Goal: Task Accomplishment & Management: Complete application form

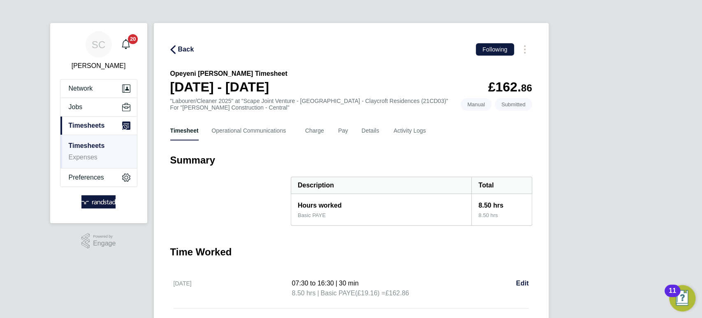
click at [185, 44] on span "Back" at bounding box center [186, 49] width 16 height 10
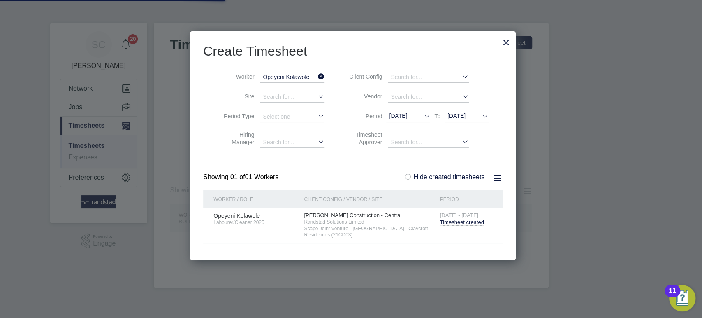
scroll to position [4, 4]
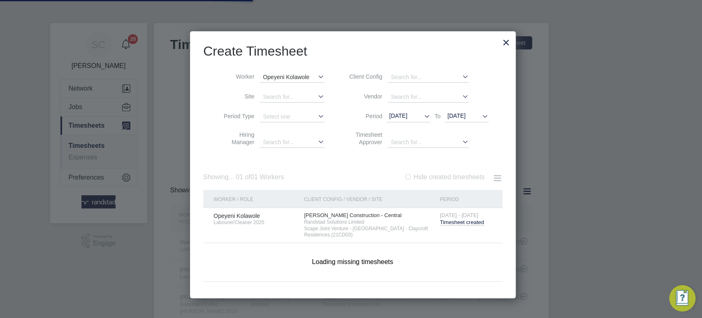
click at [272, 77] on input "Opeyeni Kolawole" at bounding box center [292, 77] width 65 height 11
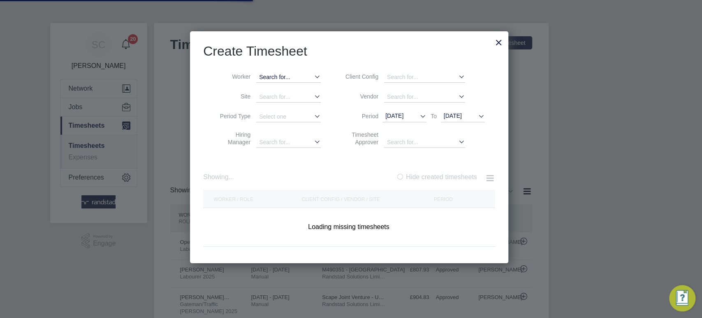
scroll to position [0, 0]
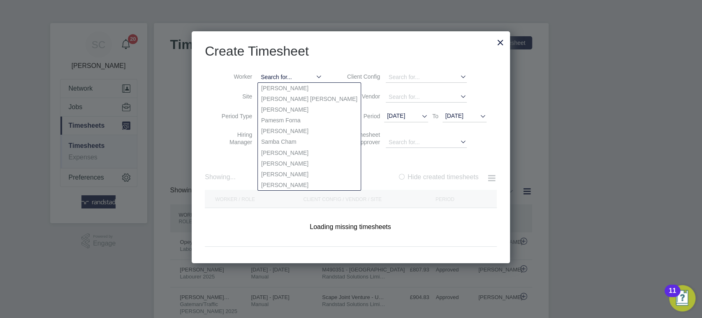
paste input "[DEMOGRAPHIC_DATA][PERSON_NAME]"
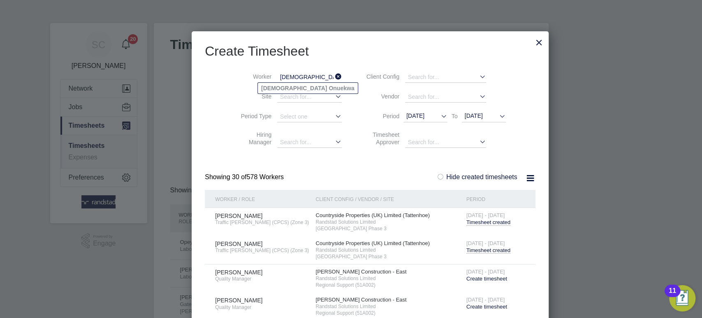
type input "[DEMOGRAPHIC_DATA][PERSON_NAME]"
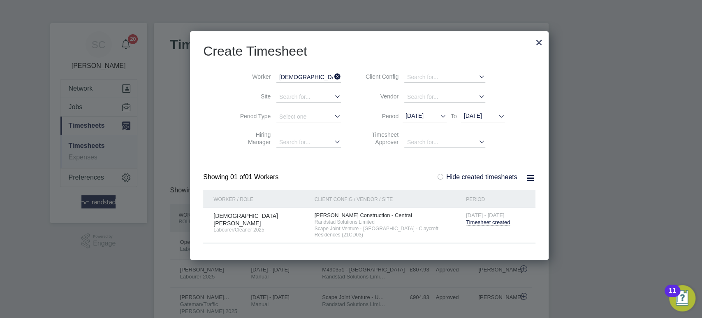
click at [466, 224] on span "Timesheet created" at bounding box center [488, 222] width 44 height 7
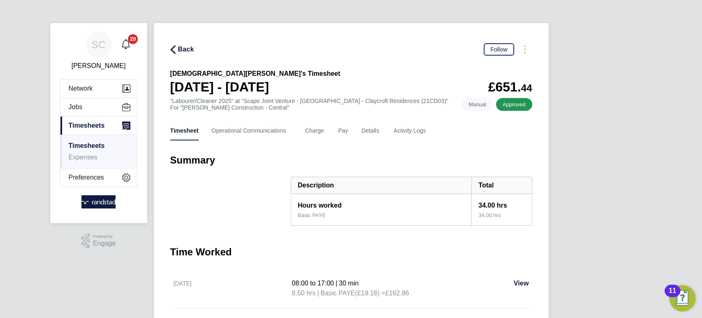
click at [186, 49] on span "Back" at bounding box center [186, 49] width 16 height 10
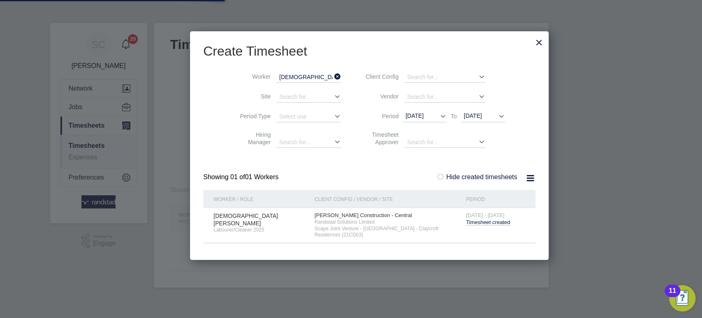
click at [297, 78] on input "[DEMOGRAPHIC_DATA][PERSON_NAME]" at bounding box center [308, 77] width 65 height 11
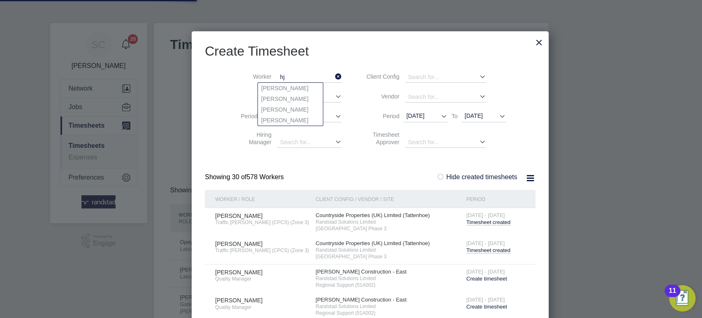
type input "h"
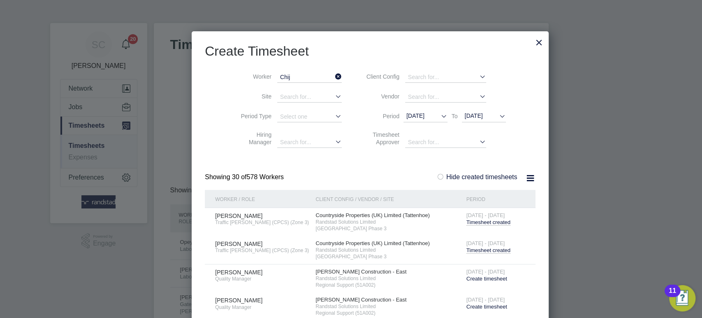
click at [285, 153] on li "Chij ioke Precious Igbo" at bounding box center [295, 152] width 75 height 11
type input "Chijioke Precious Igbo"
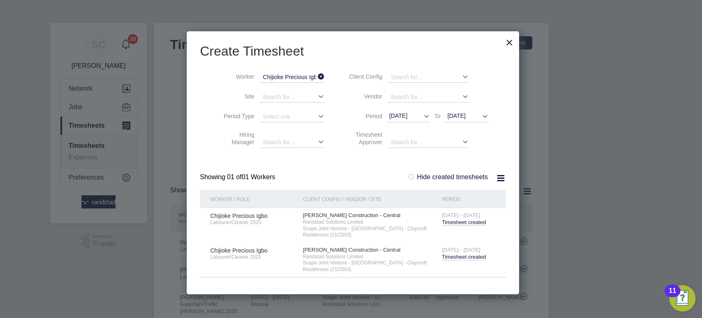
click at [458, 255] on span "Timesheet created" at bounding box center [464, 256] width 44 height 7
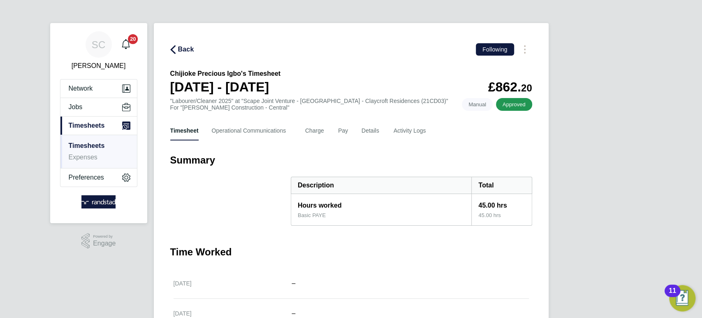
click at [193, 48] on span "Back" at bounding box center [186, 49] width 16 height 10
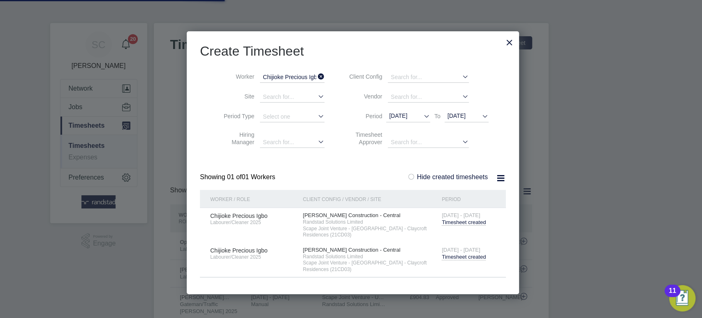
click at [288, 78] on input "Chijioke Precious Igbo" at bounding box center [292, 77] width 65 height 11
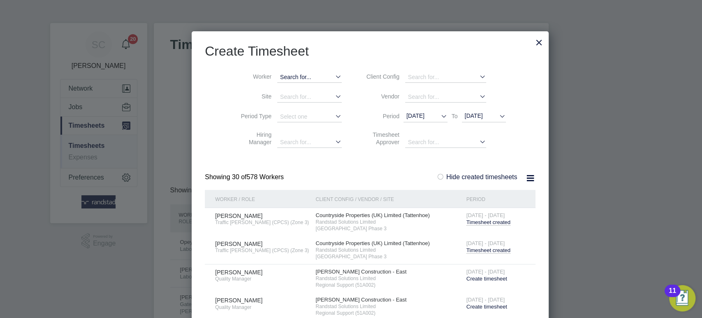
click at [277, 74] on input at bounding box center [309, 77] width 65 height 11
click at [273, 98] on b "Opey" at bounding box center [268, 98] width 14 height 7
type input "Opeyeni Kolawole"
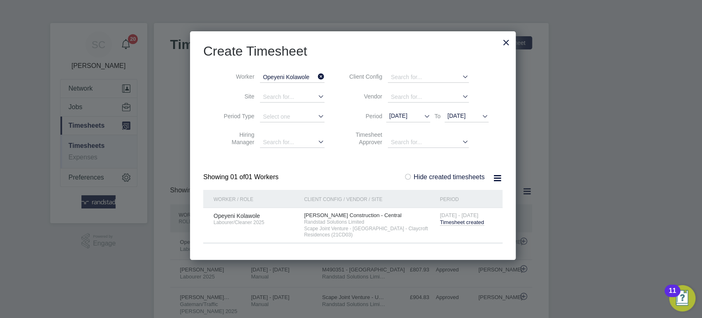
click at [455, 224] on span "Timesheet created" at bounding box center [462, 222] width 44 height 7
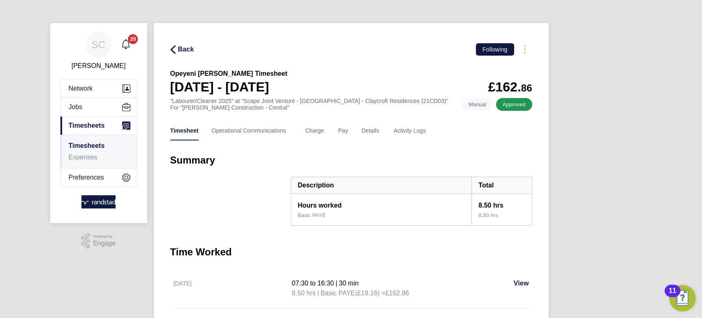
click at [184, 49] on span "Back" at bounding box center [186, 49] width 16 height 10
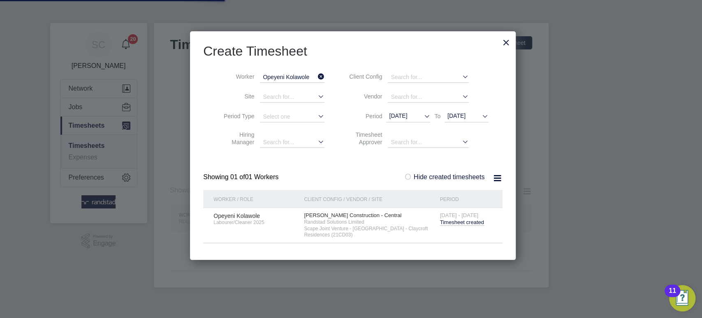
scroll to position [4, 4]
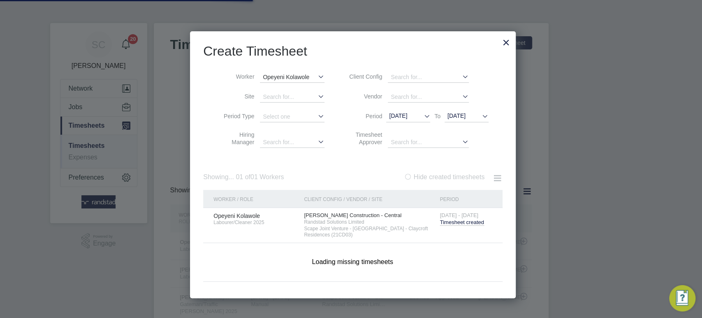
click at [293, 77] on input "Opeyeni Kolawole" at bounding box center [292, 77] width 65 height 11
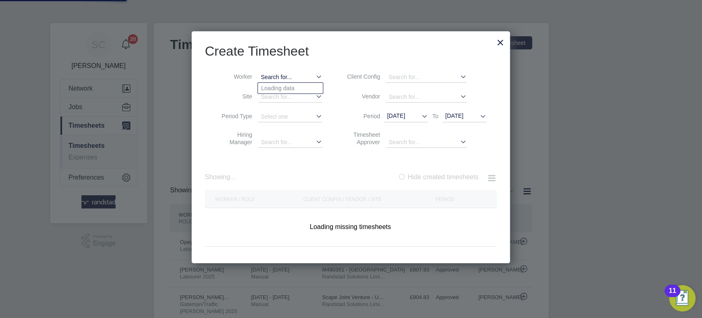
scroll to position [21, 71]
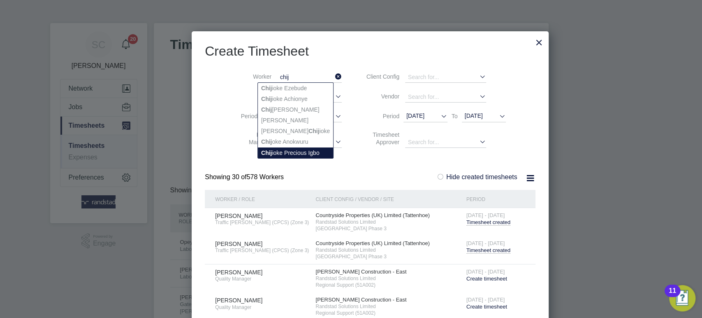
click at [283, 151] on li "Chij ioke Precious Igbo" at bounding box center [295, 152] width 75 height 11
type input "Chijioke Precious Igbo"
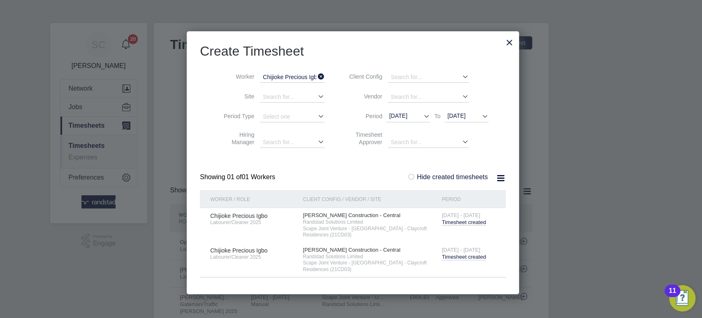
click at [457, 258] on span "Timesheet created" at bounding box center [464, 256] width 44 height 7
